Goal: Task Accomplishment & Management: Complete application form

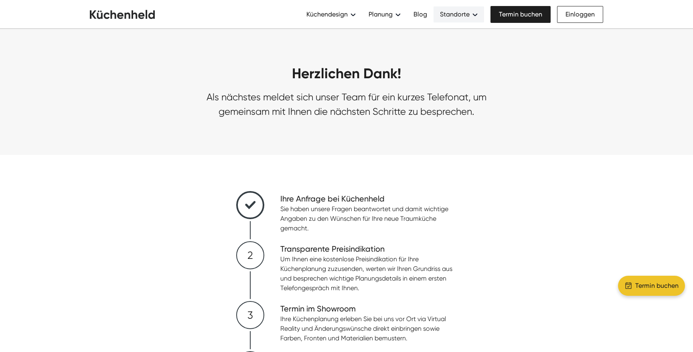
click at [464, 12] on div "Standorte" at bounding box center [455, 15] width 30 height 10
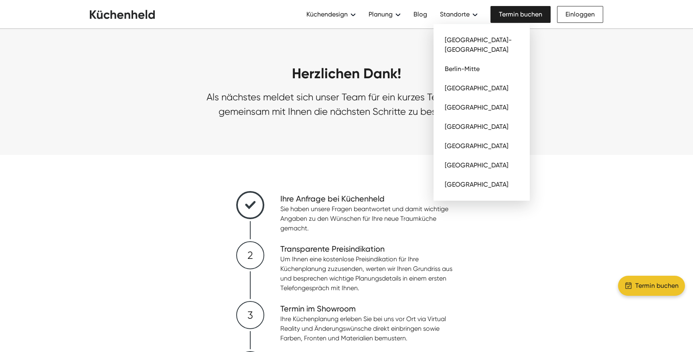
click at [360, 59] on div "Herzlichen Dank! Als nächstes meldet sich unser Team für ein kurzes Telefonat, …" at bounding box center [346, 92] width 693 height 126
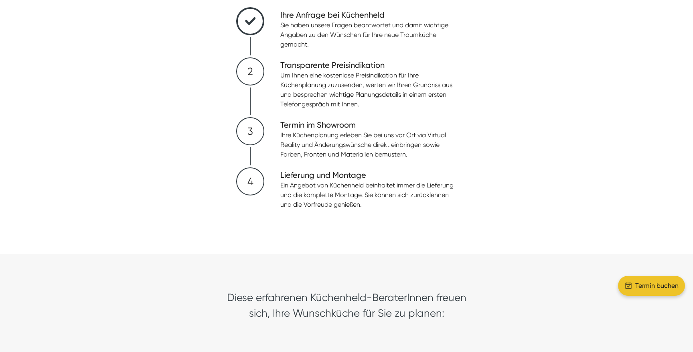
scroll to position [178, 0]
